Goal: Find contact information: Find contact information

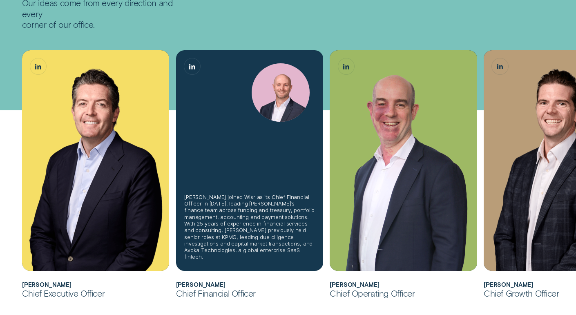
scroll to position [176, 0]
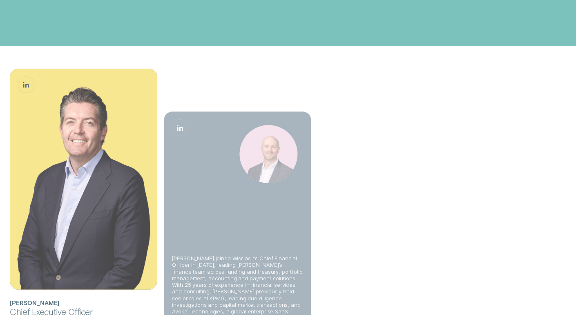
scroll to position [231, 0]
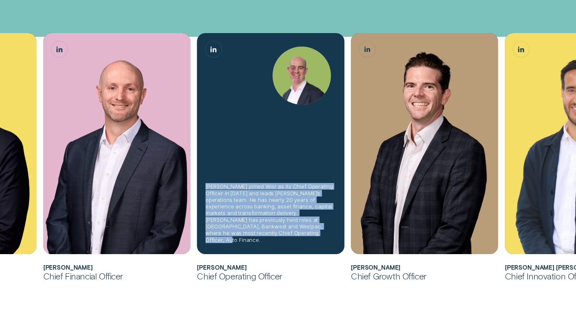
drag, startPoint x: 204, startPoint y: 192, endPoint x: 293, endPoint y: 248, distance: 104.4
click at [293, 248] on div "[PERSON_NAME] joined Wisr as its Chief Operating Officer in [DATE] and leads [P…" at bounding box center [270, 143] width 147 height 221
click at [212, 49] on icon "Sam Harding, Chief Operating Officer LinkedIn button" at bounding box center [213, 50] width 6 height 6
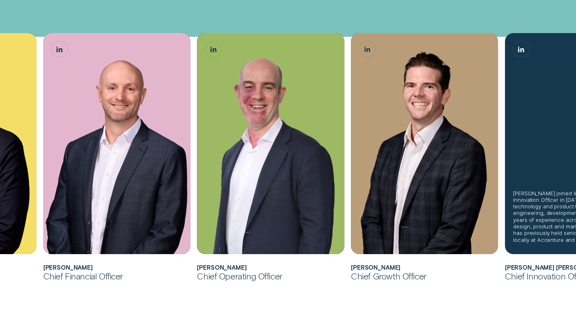
click at [559, 136] on div "[PERSON_NAME] joined Wisr as its first Chief Innovation Officer in [DATE] and l…" at bounding box center [578, 143] width 147 height 221
click at [521, 52] on link "Álvaro Carpio Colón, Chief Innovation Officer LinkedIn button" at bounding box center [521, 49] width 16 height 16
click at [517, 55] on link "Álvaro Carpio Colón, Chief Innovation Officer LinkedIn button" at bounding box center [521, 49] width 16 height 16
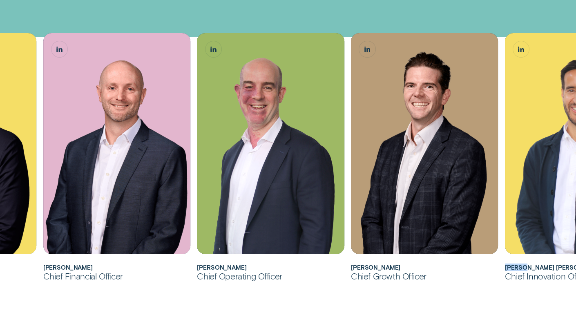
drag, startPoint x: 505, startPoint y: 268, endPoint x: 463, endPoint y: 216, distance: 67.1
click at [528, 266] on h2 "[PERSON_NAME] [PERSON_NAME]" at bounding box center [578, 267] width 147 height 7
copy h2 "[PERSON_NAME]"
